Goal: Task Accomplishment & Management: Use online tool/utility

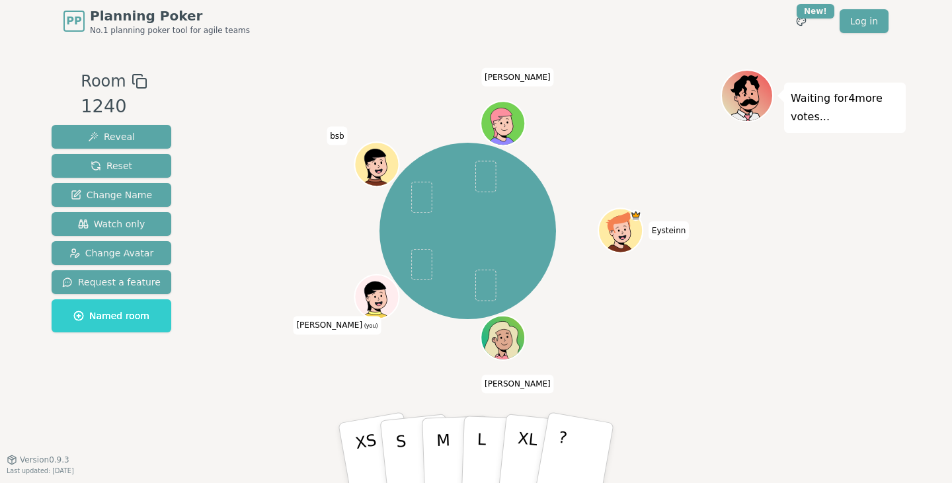
click at [727, 337] on div "Waiting for 4 more votes..." at bounding box center [813, 251] width 185 height 364
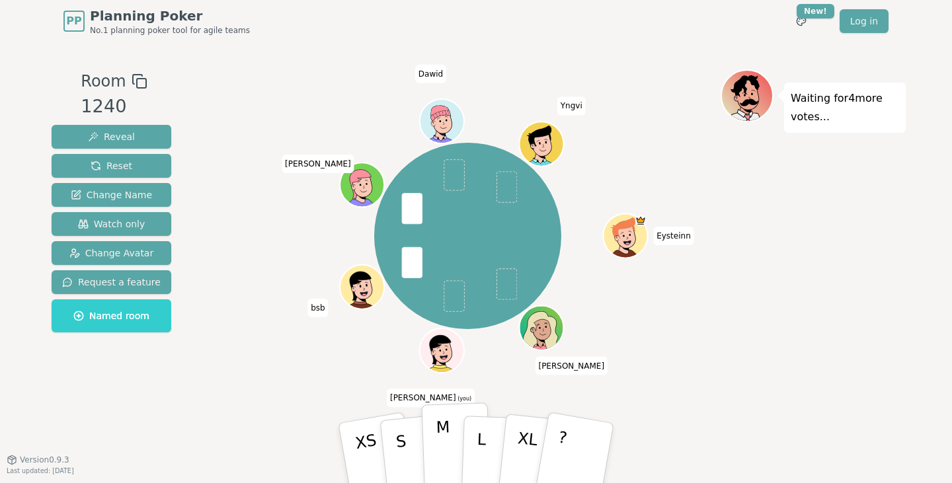
click at [440, 429] on p "M" at bounding box center [444, 454] width 16 height 72
click at [812, 331] on div "Waiting for 3 more votes..." at bounding box center [813, 251] width 185 height 364
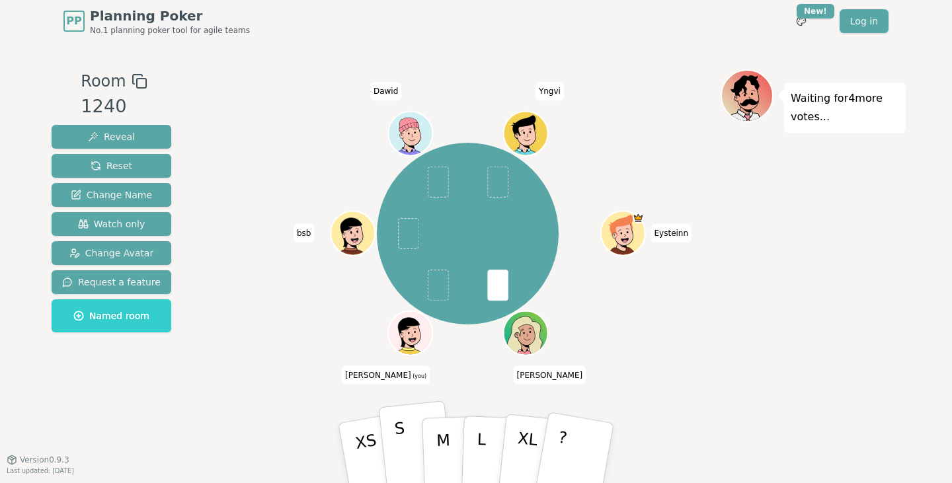
click at [408, 432] on button "S" at bounding box center [416, 454] width 76 height 106
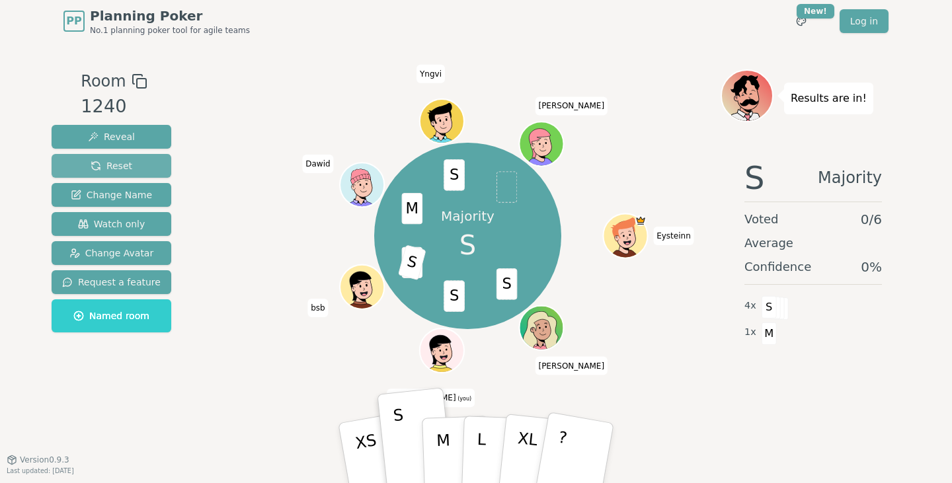
click at [116, 160] on span "Reset" at bounding box center [112, 165] width 42 height 13
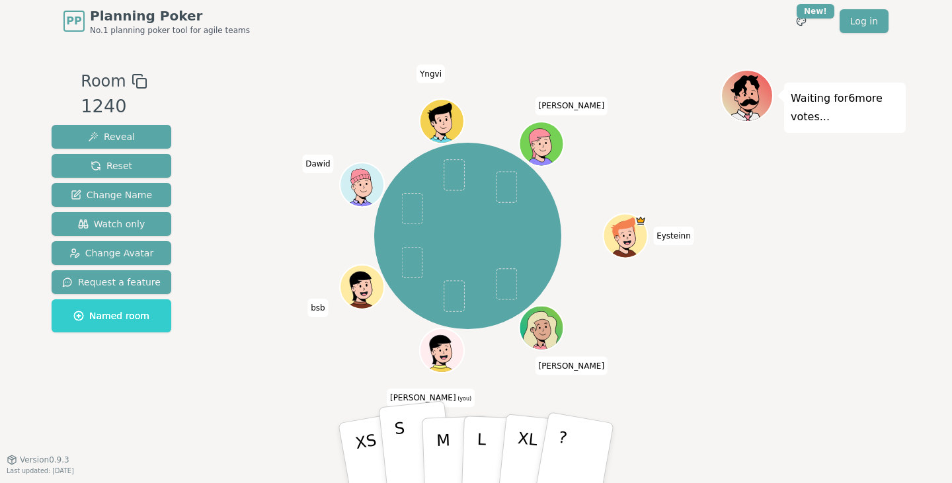
click at [410, 432] on button "S" at bounding box center [416, 454] width 76 height 106
click at [706, 325] on div "[PERSON_NAME] (you) bsb [PERSON_NAME]" at bounding box center [468, 236] width 506 height 286
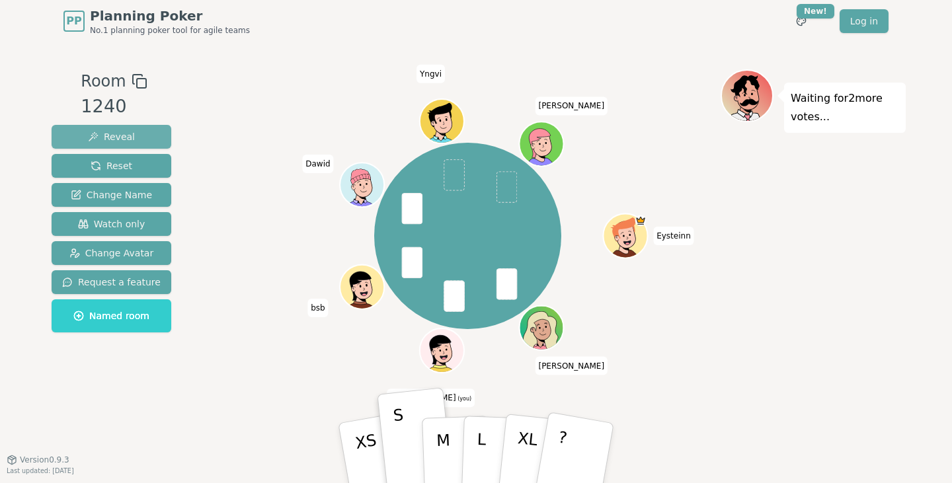
click at [110, 136] on span "Reveal" at bounding box center [111, 136] width 47 height 13
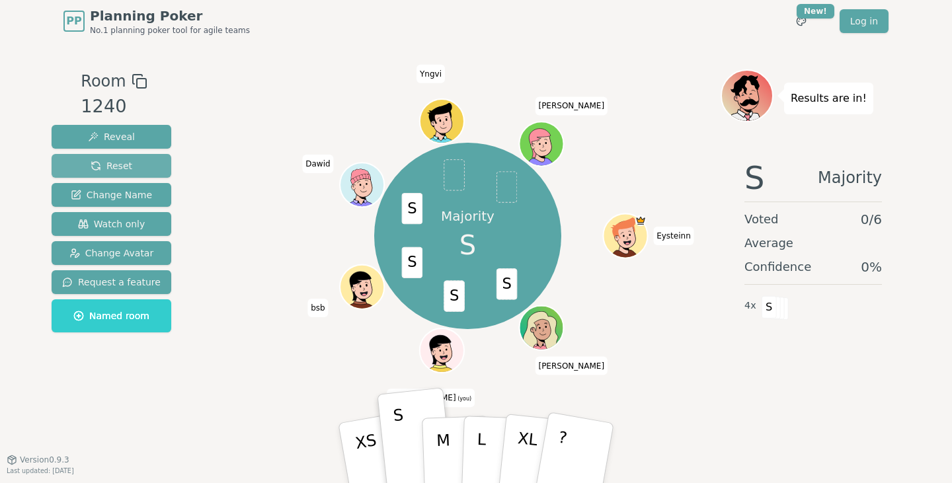
click at [110, 160] on span "Reset" at bounding box center [112, 165] width 42 height 13
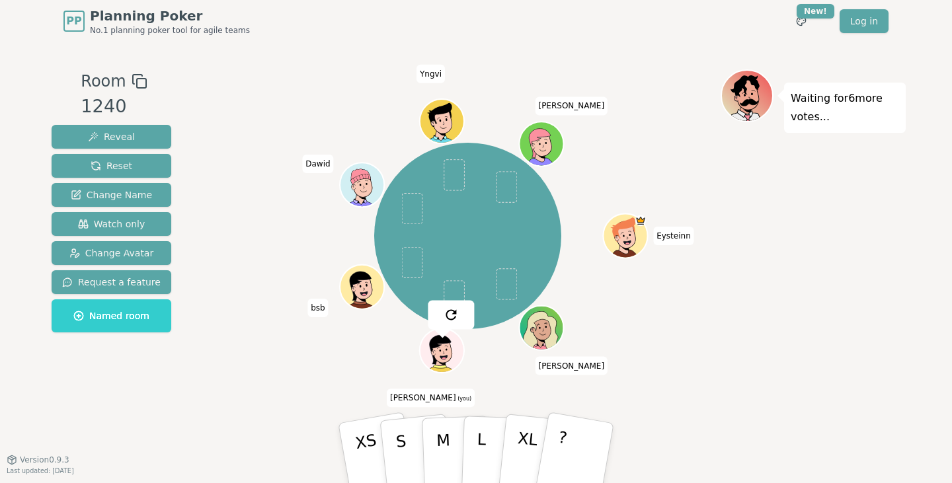
click at [276, 145] on div "[PERSON_NAME] (you) bsb [PERSON_NAME]" at bounding box center [468, 236] width 506 height 286
click at [734, 316] on div "Waiting for 6 more votes..." at bounding box center [813, 251] width 185 height 364
click at [476, 442] on button "L" at bounding box center [495, 453] width 69 height 101
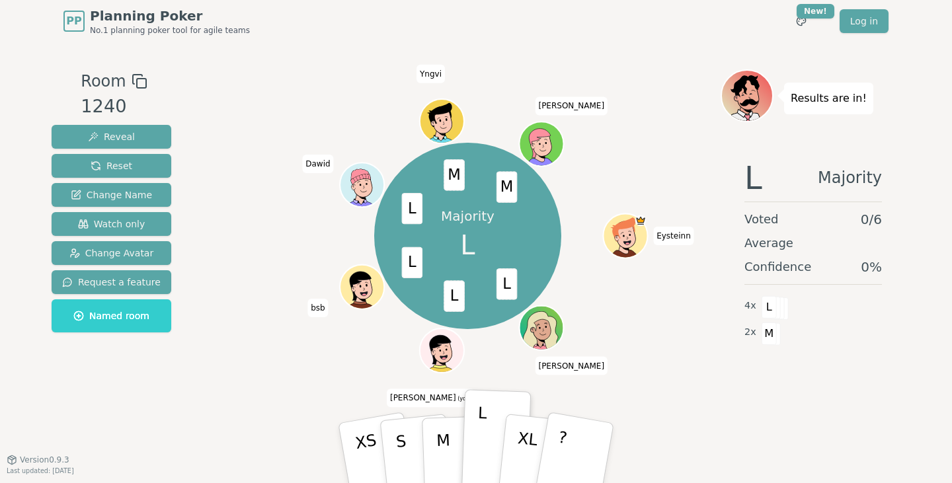
click at [713, 405] on div "Majority L L L L L M M [PERSON_NAME] (you) bsb [PERSON_NAME]" at bounding box center [468, 251] width 506 height 364
click at [123, 161] on span "Reset" at bounding box center [112, 165] width 42 height 13
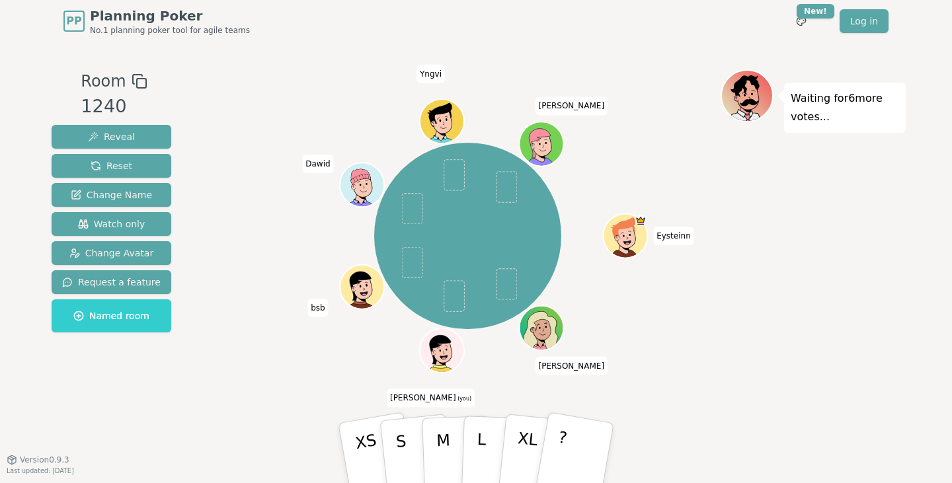
click at [317, 166] on span "Dawid" at bounding box center [317, 164] width 31 height 19
click at [290, 185] on div "[PERSON_NAME] (you) bsb [PERSON_NAME]" at bounding box center [468, 236] width 506 height 286
click at [442, 348] on icon at bounding box center [442, 350] width 43 height 5
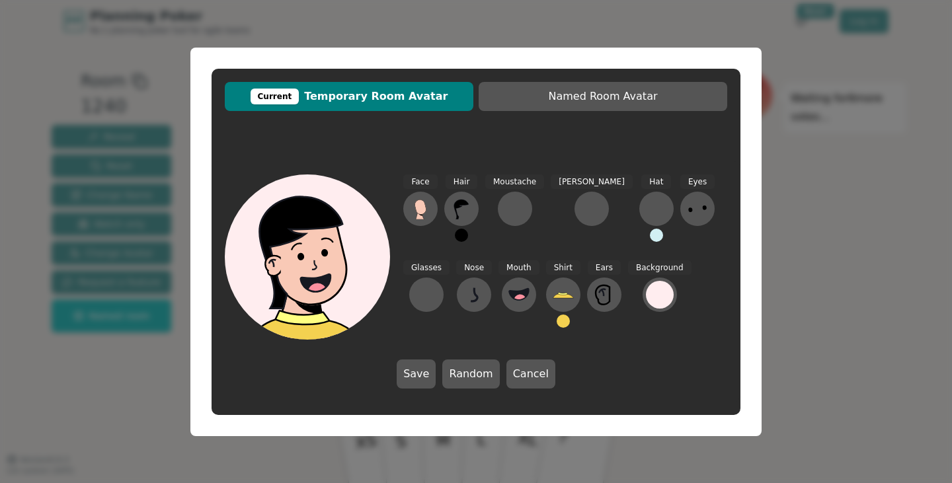
click at [179, 379] on div "Current Temporary Room Avatar Named Room Avatar Face Hair Moustache [PERSON_NAM…" at bounding box center [476, 241] width 952 height 483
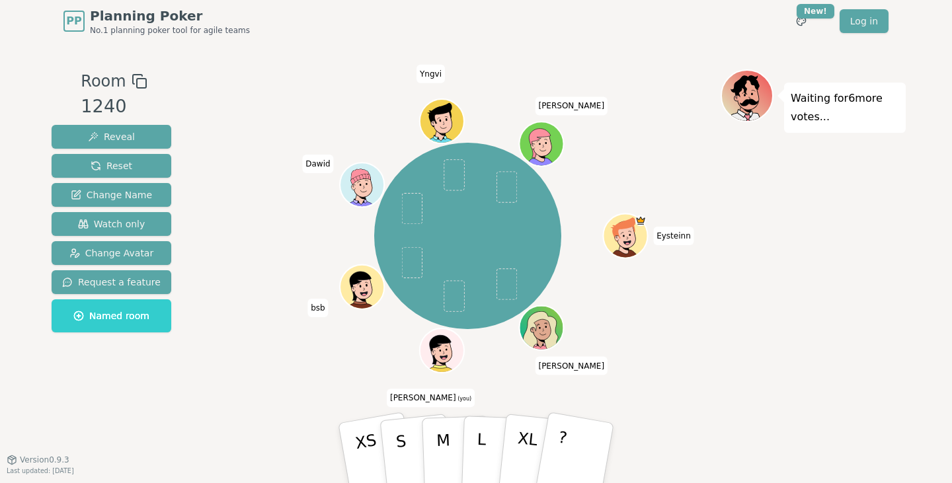
click at [445, 337] on icon at bounding box center [440, 349] width 22 height 29
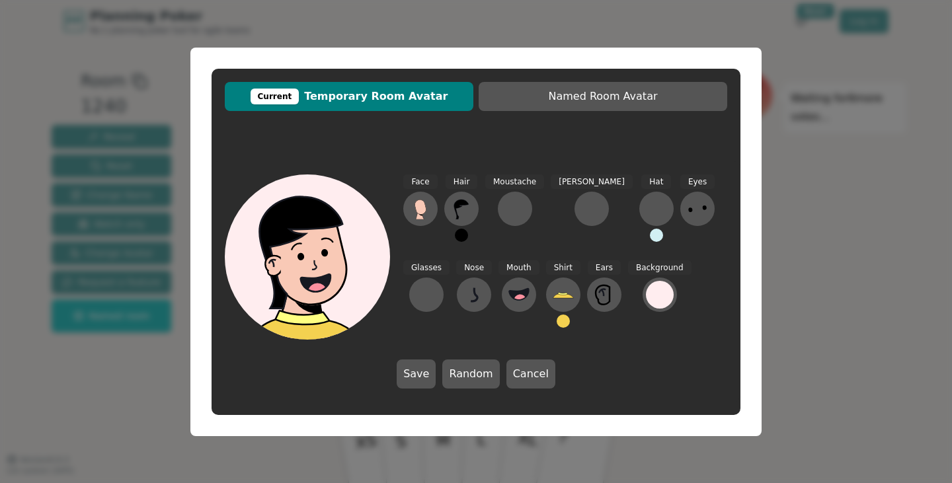
click at [182, 399] on div "Current Temporary Room Avatar Named Room Avatar Face Hair Moustache [PERSON_NAM…" at bounding box center [476, 241] width 952 height 483
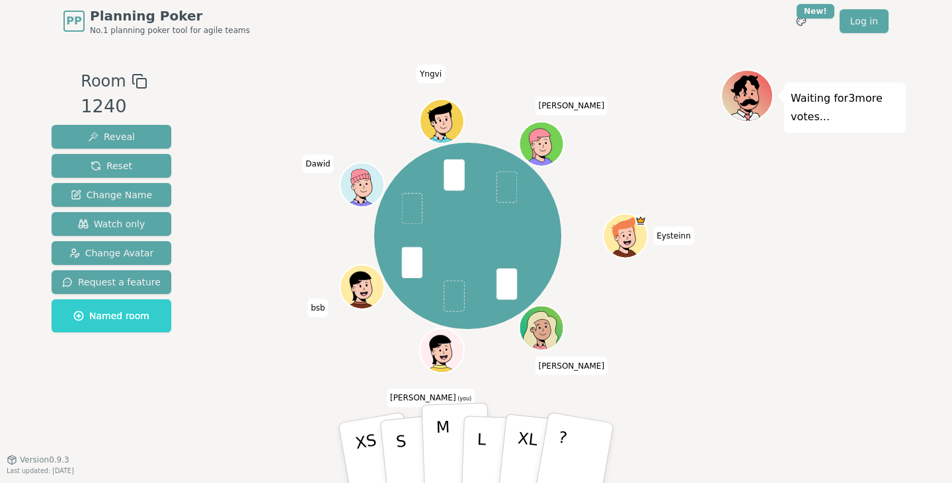
click at [444, 433] on p "M" at bounding box center [444, 454] width 16 height 72
click at [675, 339] on div "[PERSON_NAME] (you) bsb [PERSON_NAME]" at bounding box center [468, 236] width 506 height 286
click at [405, 447] on button "S" at bounding box center [416, 454] width 76 height 106
click at [672, 386] on div "[PERSON_NAME] (you) bsb [PERSON_NAME]" at bounding box center [468, 251] width 506 height 364
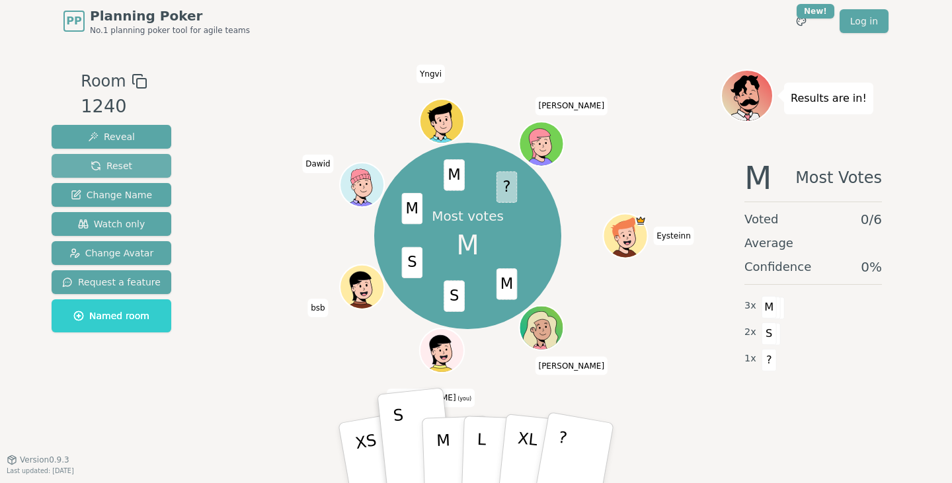
click at [129, 165] on button "Reset" at bounding box center [112, 166] width 120 height 24
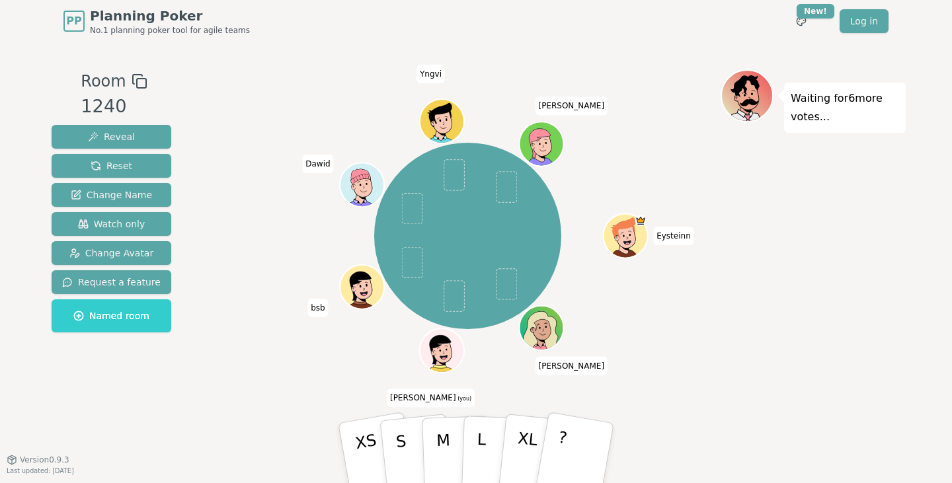
click at [667, 328] on div "[PERSON_NAME] (you) bsb [PERSON_NAME]" at bounding box center [468, 236] width 506 height 286
click at [787, 298] on div "Waiting for 5 more votes..." at bounding box center [813, 251] width 185 height 364
click at [436, 433] on p "M" at bounding box center [444, 454] width 16 height 72
click at [665, 358] on div "[PERSON_NAME] (you) bsb [PERSON_NAME]" at bounding box center [468, 236] width 506 height 286
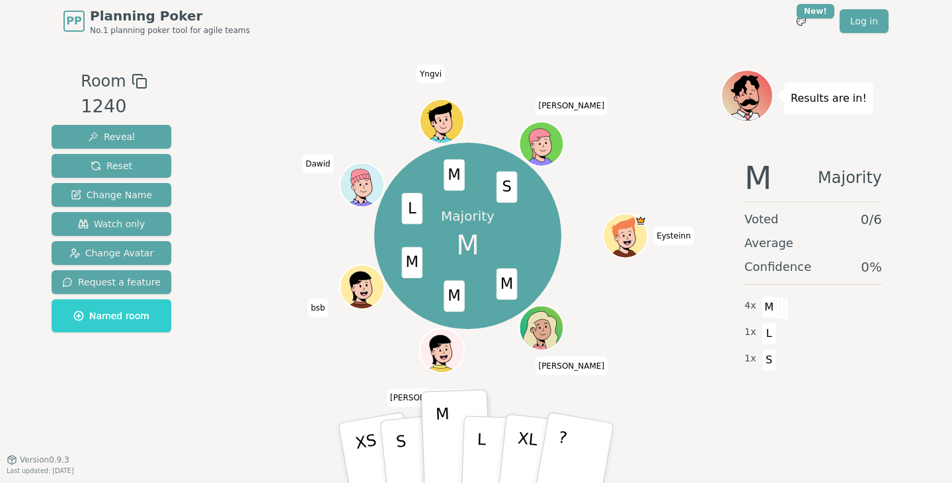
click at [791, 410] on div "M Majority Voted 0 / 6 Average Confidence 0 % 4 x M 1 x L 1 x S" at bounding box center [813, 281] width 185 height 265
click at [411, 454] on button "S" at bounding box center [416, 454] width 76 height 106
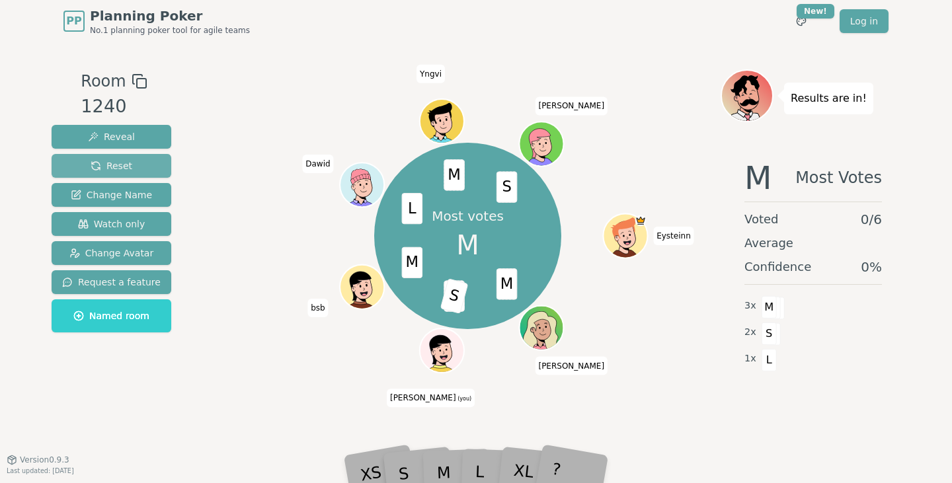
click at [123, 159] on span "Reset" at bounding box center [112, 165] width 42 height 13
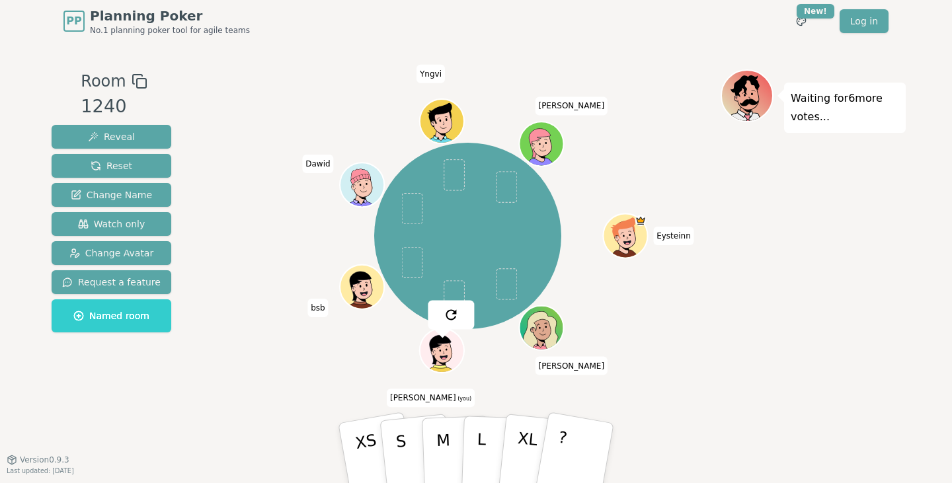
click at [308, 201] on div "[PERSON_NAME] (you) bsb [PERSON_NAME]" at bounding box center [468, 236] width 506 height 286
click at [266, 272] on div "[PERSON_NAME] (you) bsb [PERSON_NAME]" at bounding box center [468, 236] width 506 height 286
click at [751, 407] on div "Waiting for 6 more votes..." at bounding box center [813, 251] width 185 height 364
click at [814, 329] on div "Waiting for 6 more votes..." at bounding box center [813, 251] width 185 height 364
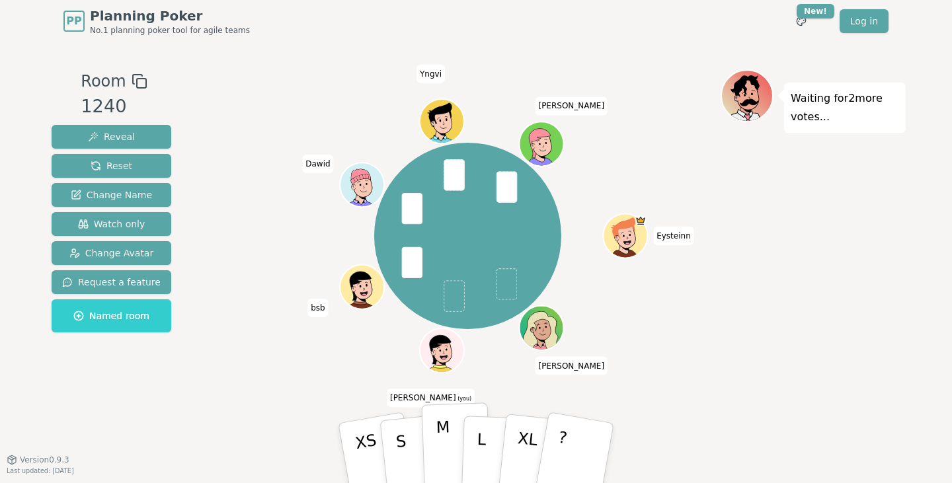
click at [439, 435] on p "M" at bounding box center [444, 454] width 16 height 72
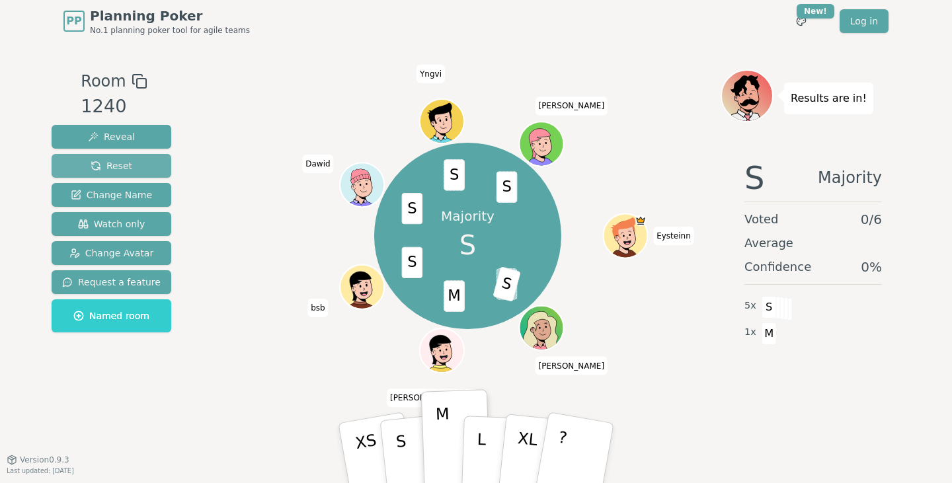
click at [117, 165] on span "Reset" at bounding box center [112, 165] width 42 height 13
